Goal: Task Accomplishment & Management: Use online tool/utility

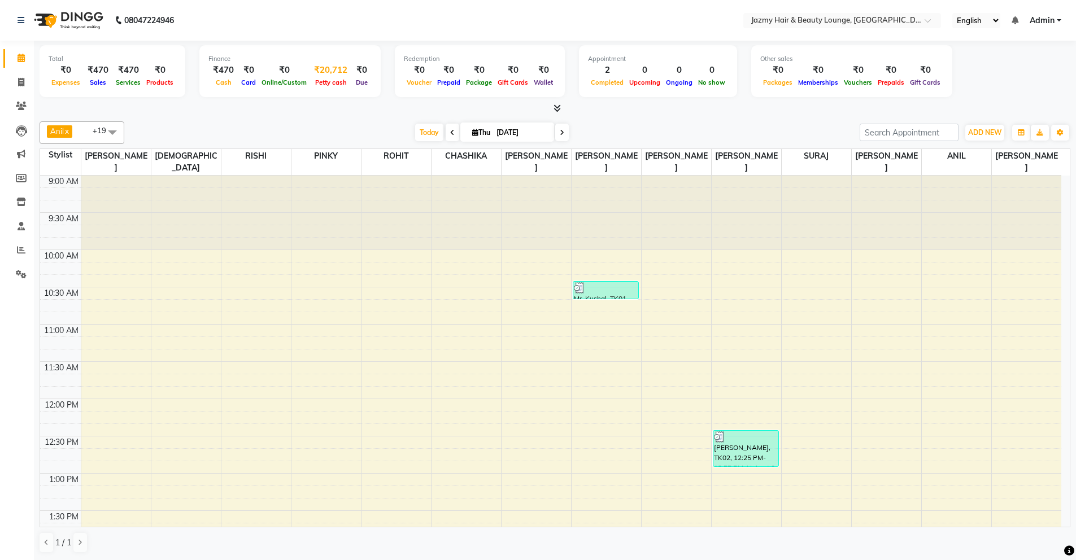
click at [327, 79] on span "Petty cash" at bounding box center [330, 83] width 37 height 8
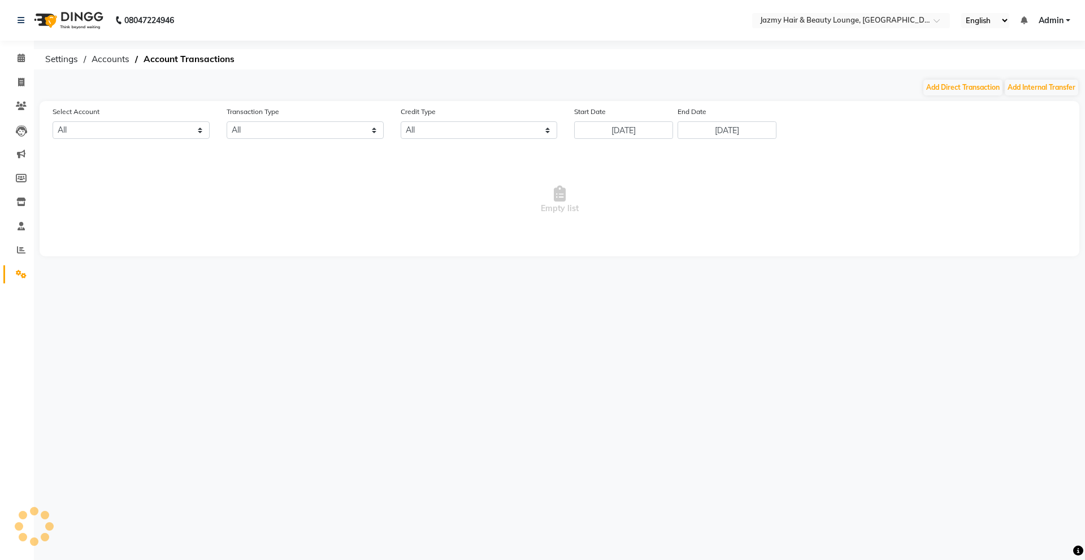
select select "2354"
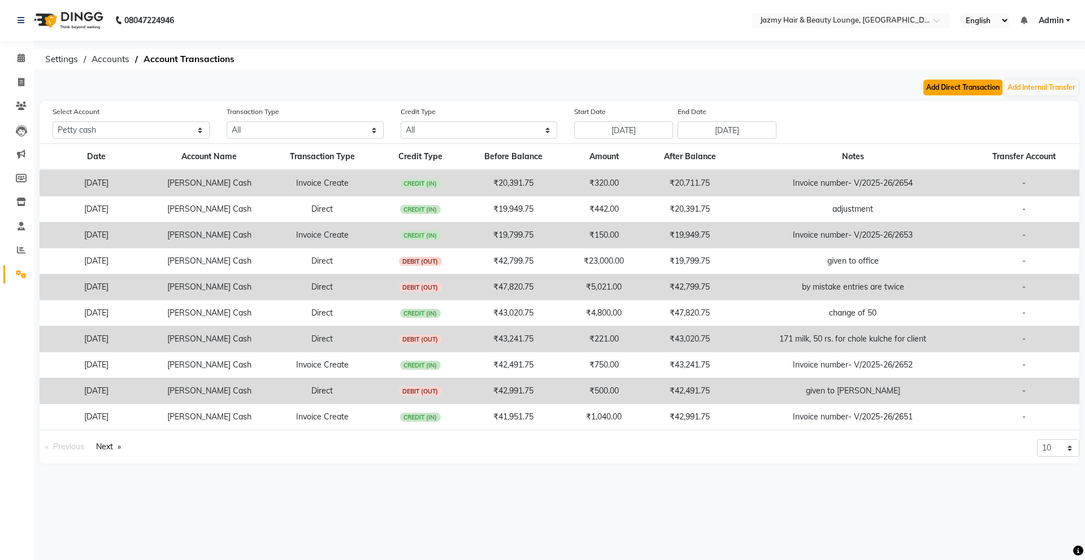
click at [959, 81] on button "Add Direct Transaction" at bounding box center [962, 88] width 79 height 16
select select "direct"
select select "2354"
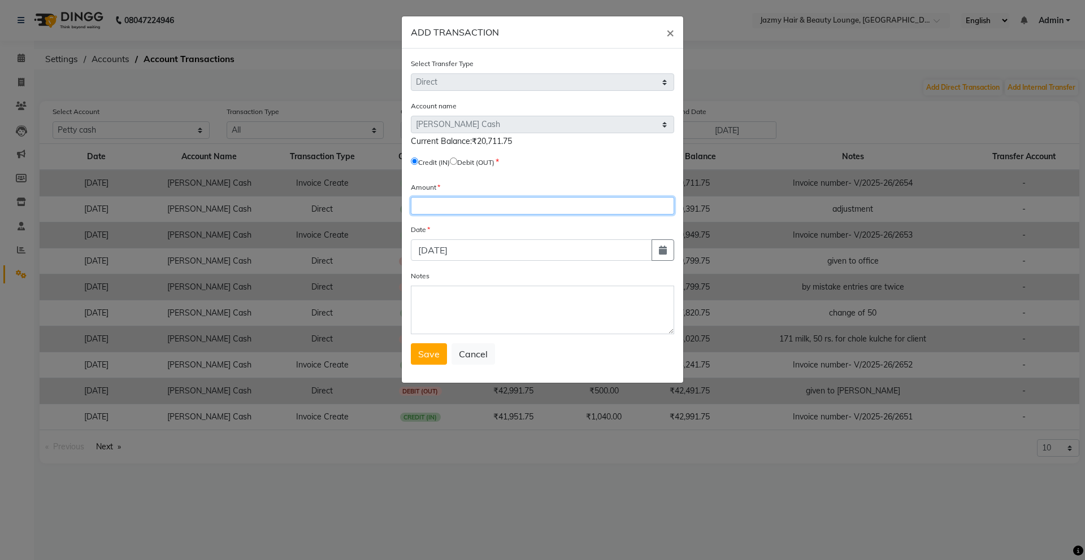
click at [441, 198] on input "number" at bounding box center [542, 206] width 263 height 18
type input "50"
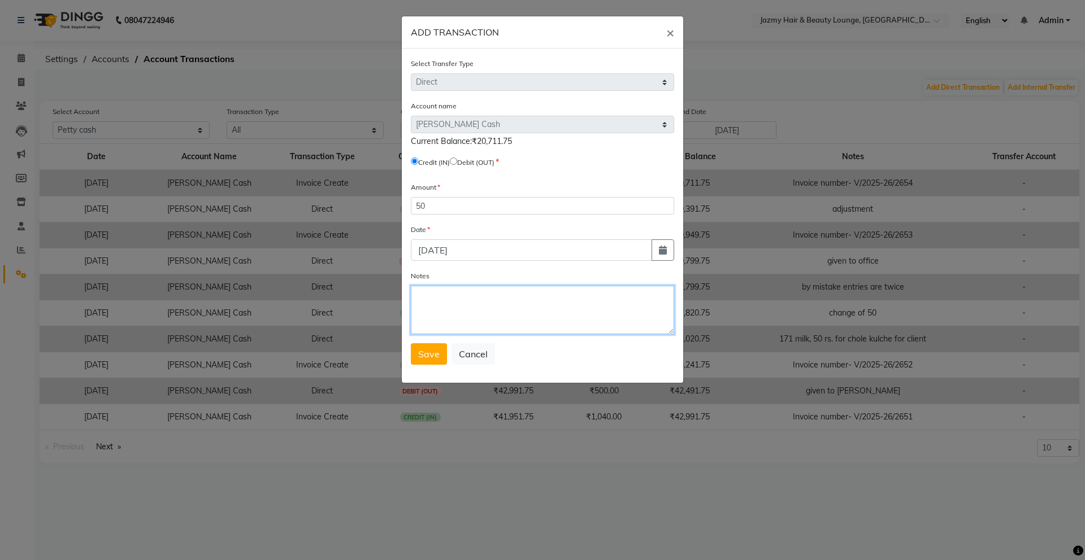
click at [430, 312] on textarea "Notes" at bounding box center [542, 310] width 263 height 49
type textarea "given by unknown client"
click at [426, 360] on button "Save" at bounding box center [429, 353] width 36 height 21
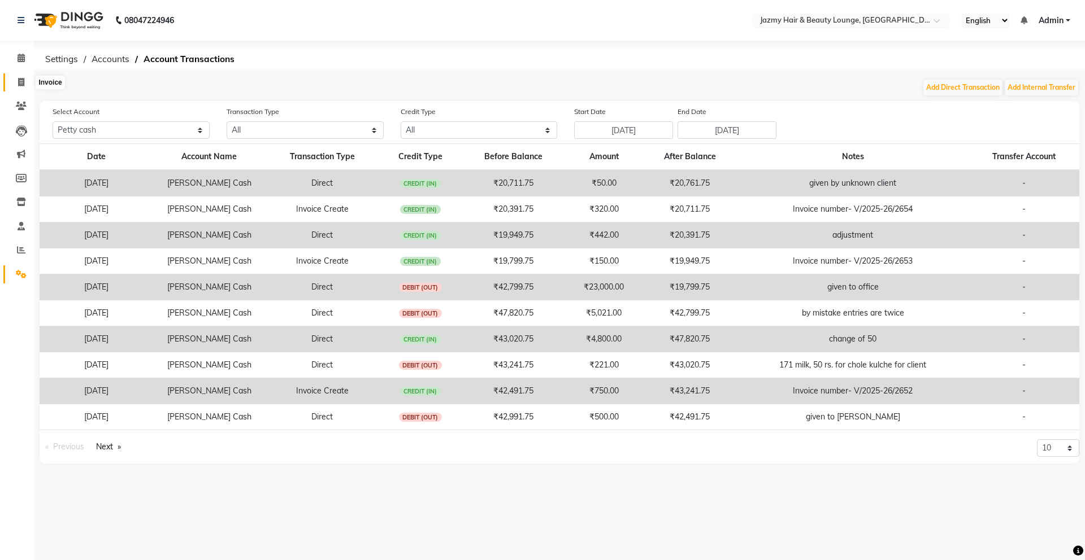
click at [27, 85] on span at bounding box center [21, 82] width 20 height 13
select select "service"
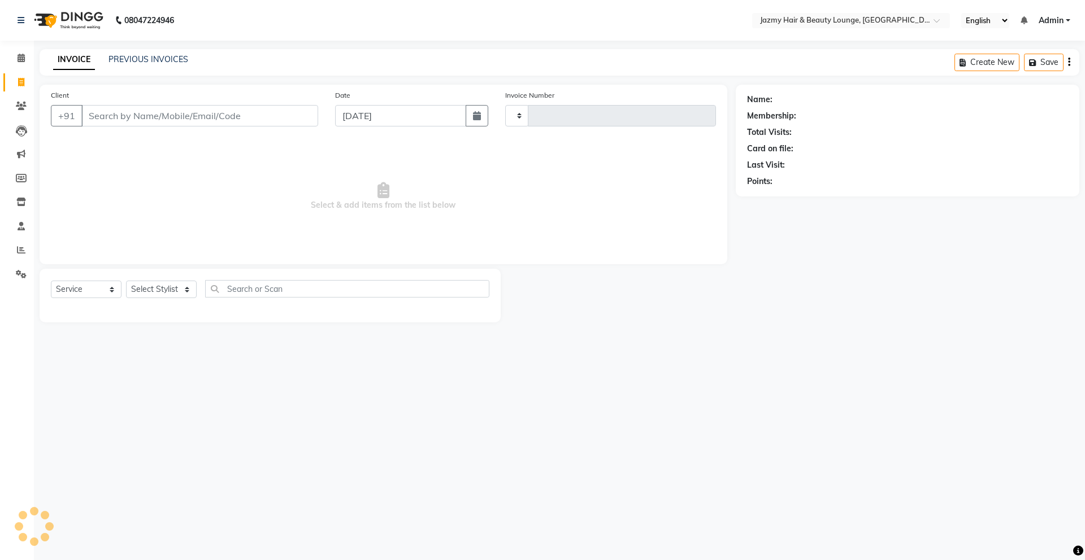
type input "2655"
select select "759"
